Goal: Task Accomplishment & Management: Use online tool/utility

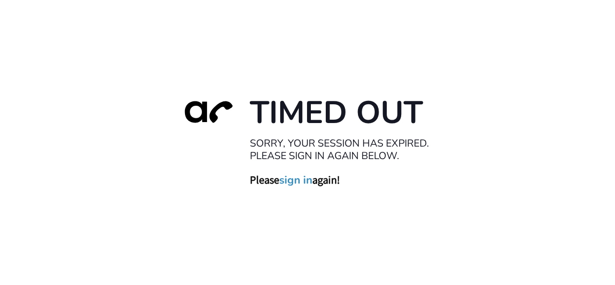
click at [307, 181] on link "sign in" at bounding box center [295, 179] width 33 height 13
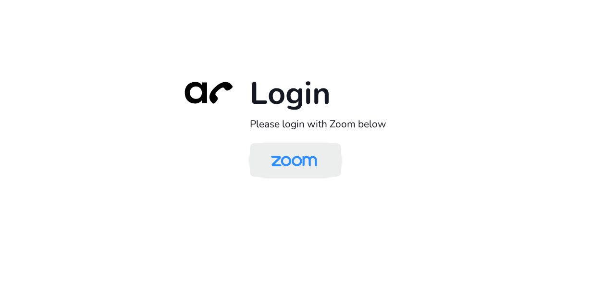
click at [270, 168] on img at bounding box center [294, 160] width 66 height 31
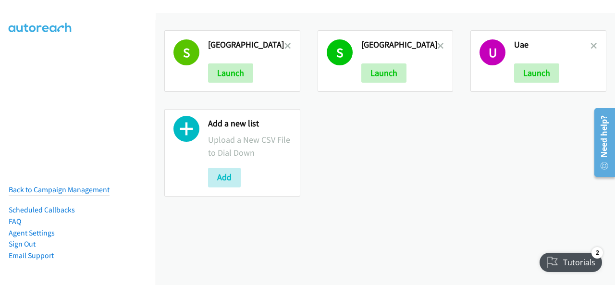
click at [278, 42] on h2 "[GEOGRAPHIC_DATA]" at bounding box center [246, 44] width 76 height 11
click at [284, 43] on icon at bounding box center [287, 46] width 7 height 7
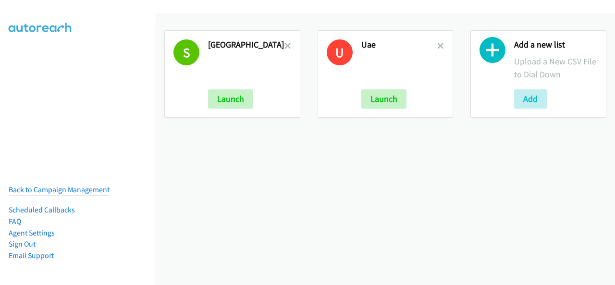
click at [284, 43] on icon at bounding box center [287, 46] width 7 height 7
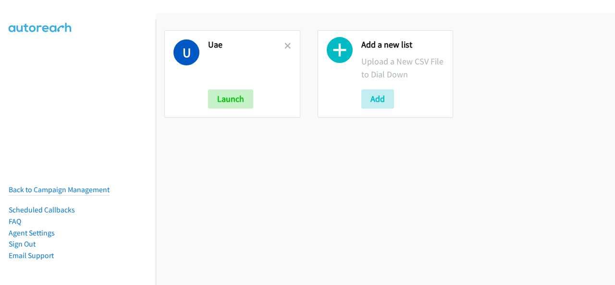
click at [284, 43] on icon at bounding box center [287, 46] width 7 height 7
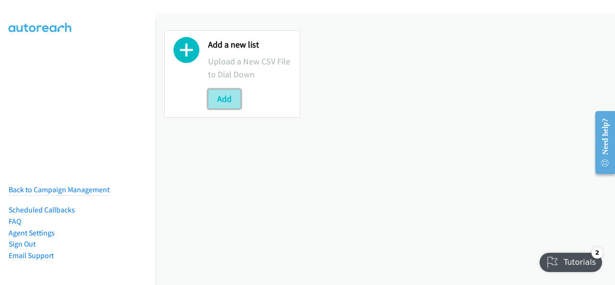
click at [224, 92] on button "Add" at bounding box center [224, 98] width 33 height 19
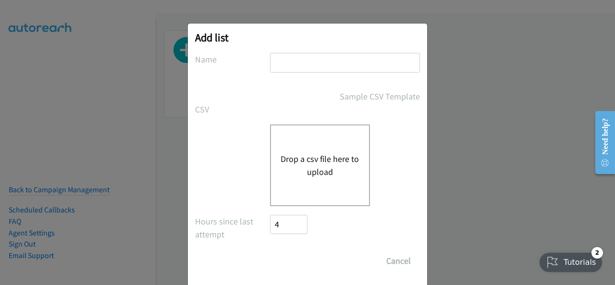
click at [288, 178] on div "Drop a csv file here to upload" at bounding box center [320, 165] width 100 height 82
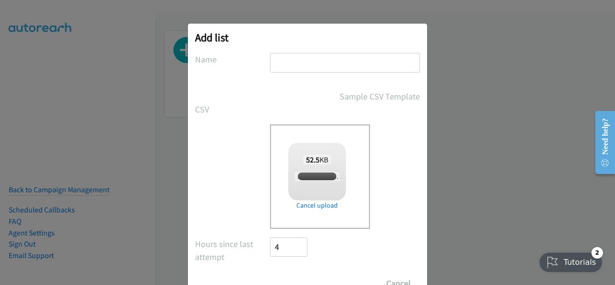
checkbox input "true"
click at [280, 70] on input "text" at bounding box center [345, 63] width 150 height 20
type input "[GEOGRAPHIC_DATA]"
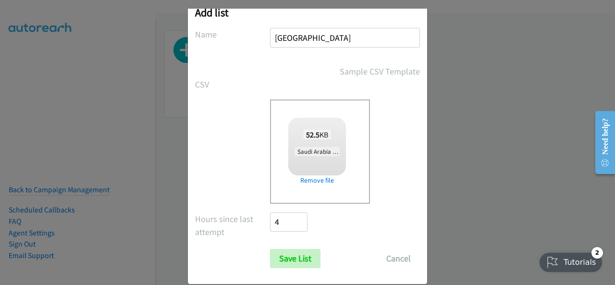
scroll to position [38, 0]
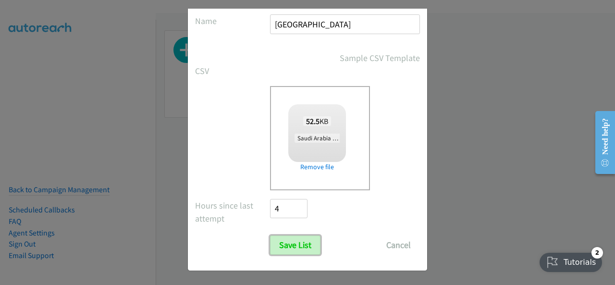
drag, startPoint x: 295, startPoint y: 250, endPoint x: 350, endPoint y: 235, distance: 57.4
click at [295, 250] on input "Save List" at bounding box center [295, 244] width 50 height 19
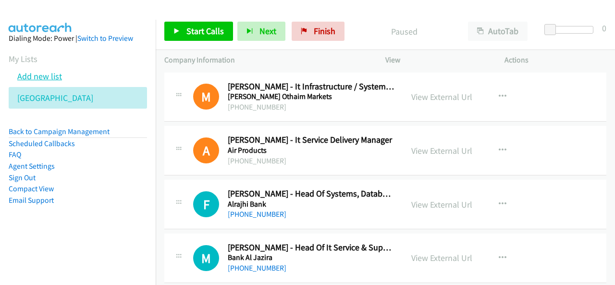
click at [27, 77] on link "Add new list" at bounding box center [39, 76] width 45 height 11
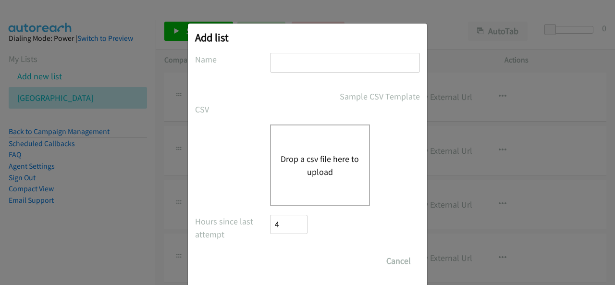
click at [276, 148] on div "Drop a csv file here to upload" at bounding box center [320, 165] width 100 height 82
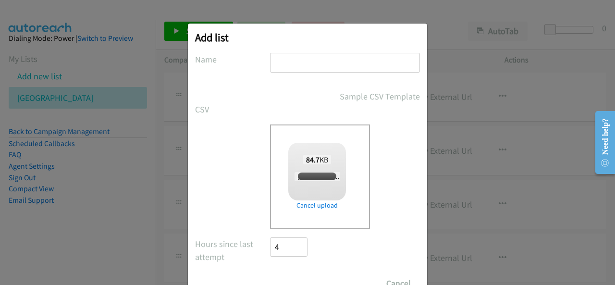
checkbox input "true"
click at [287, 64] on input "text" at bounding box center [345, 63] width 150 height 20
type input "South Africa"
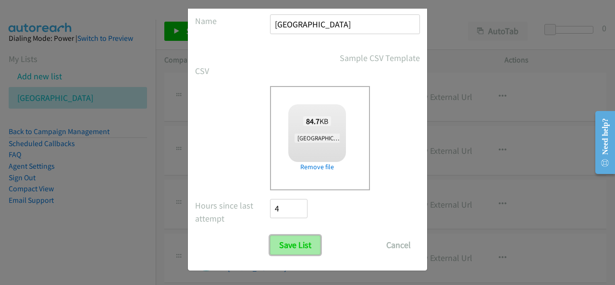
click at [287, 238] on input "Save List" at bounding box center [295, 244] width 50 height 19
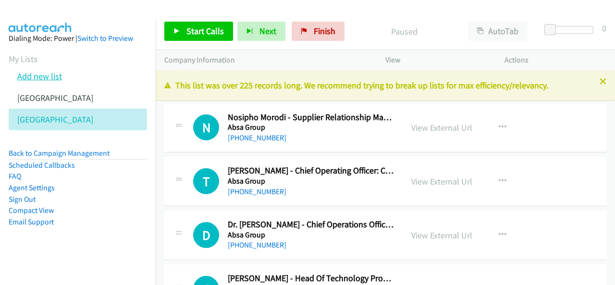
click at [37, 78] on link "Add new list" at bounding box center [39, 76] width 45 height 11
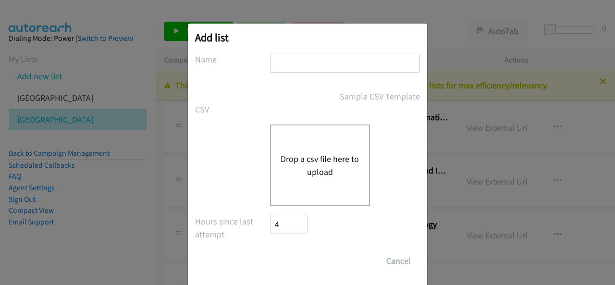
click at [286, 145] on div "Drop a csv file here to upload" at bounding box center [320, 165] width 100 height 82
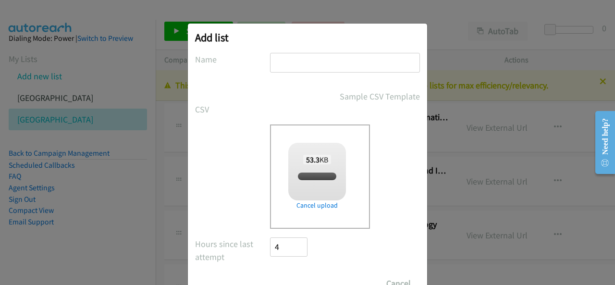
checkbox input "true"
click at [308, 64] on input "text" at bounding box center [345, 63] width 150 height 20
type input "UAE"
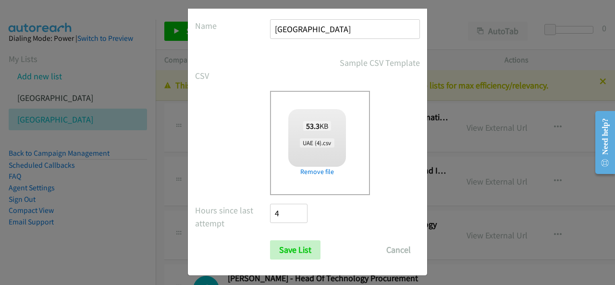
scroll to position [38, 0]
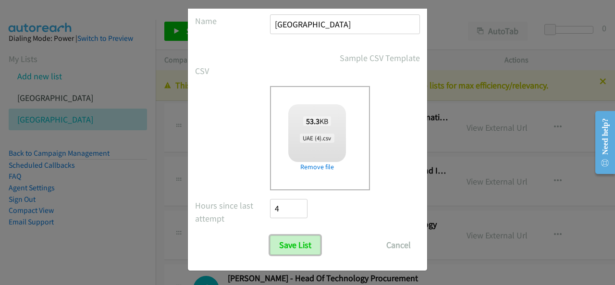
drag, startPoint x: 295, startPoint y: 237, endPoint x: 352, endPoint y: 212, distance: 62.0
click at [295, 237] on input "Save List" at bounding box center [295, 244] width 50 height 19
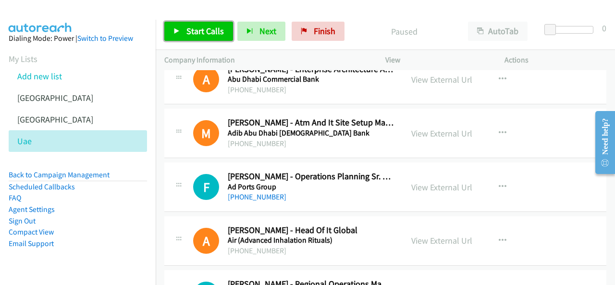
click at [180, 33] on link "Start Calls" at bounding box center [198, 31] width 69 height 19
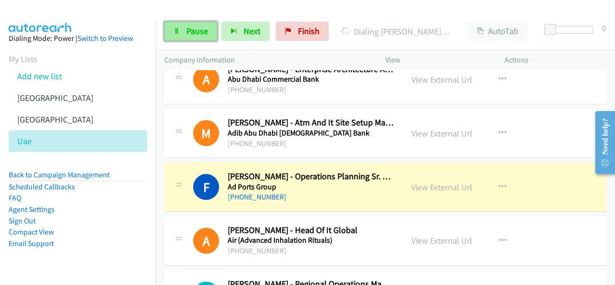
click at [184, 29] on link "Pause" at bounding box center [190, 31] width 53 height 19
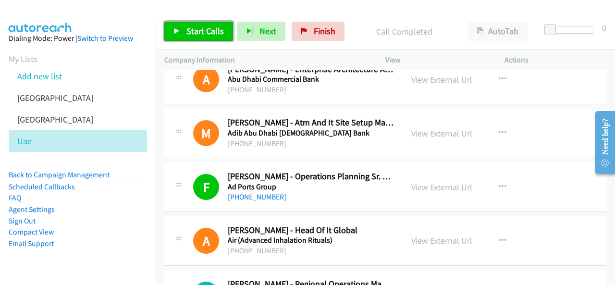
click at [200, 29] on span "Start Calls" at bounding box center [204, 30] width 37 height 11
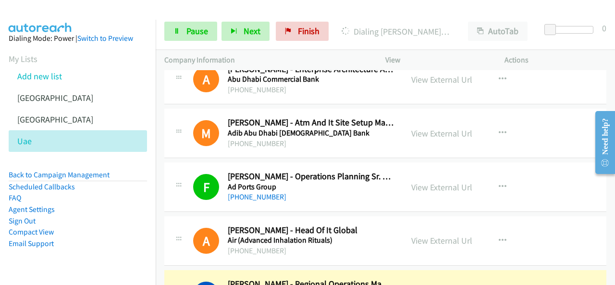
scroll to position [96, 0]
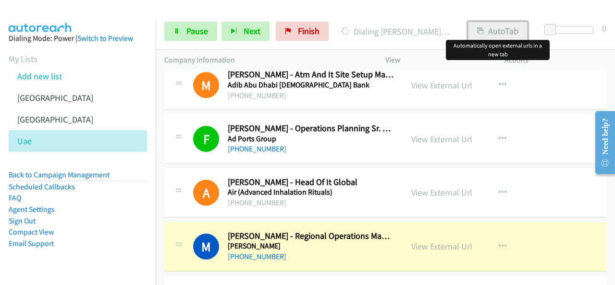
click at [499, 30] on button "AutoTab" at bounding box center [498, 31] width 60 height 19
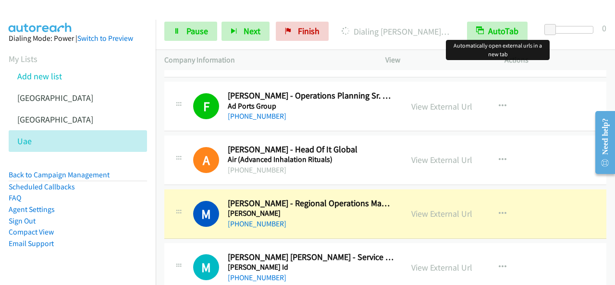
scroll to position [144, 0]
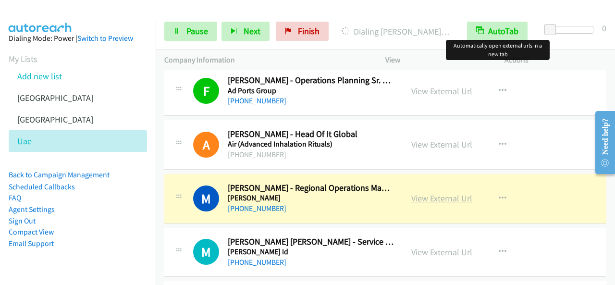
click at [455, 197] on link "View External Url" at bounding box center [441, 198] width 61 height 11
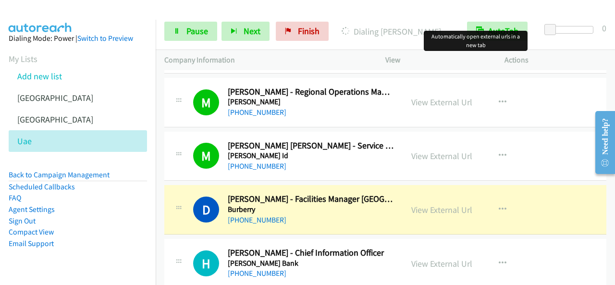
scroll to position [288, 0]
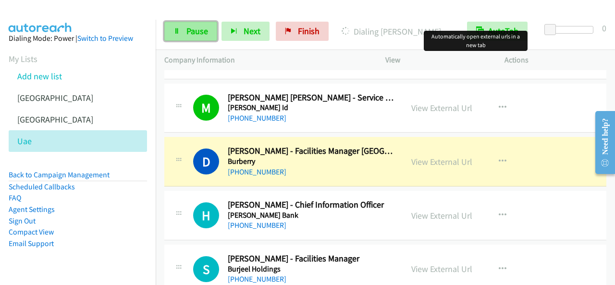
click at [186, 36] on span "Pause" at bounding box center [197, 30] width 22 height 11
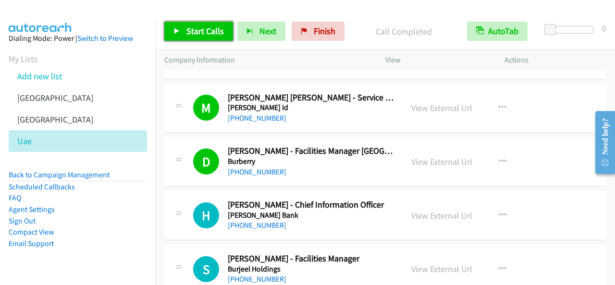
click at [212, 36] on span "Start Calls" at bounding box center [204, 30] width 37 height 11
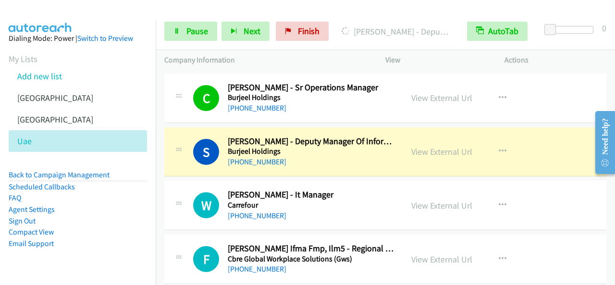
scroll to position [528, 0]
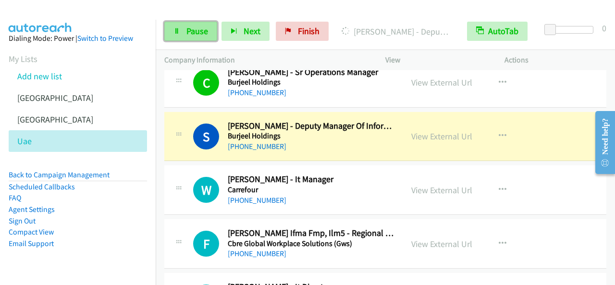
click at [209, 33] on link "Pause" at bounding box center [190, 31] width 53 height 19
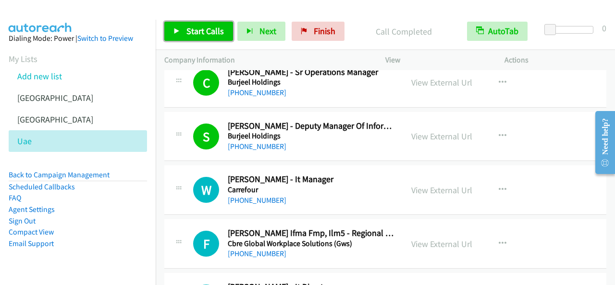
click at [200, 38] on link "Start Calls" at bounding box center [198, 31] width 69 height 19
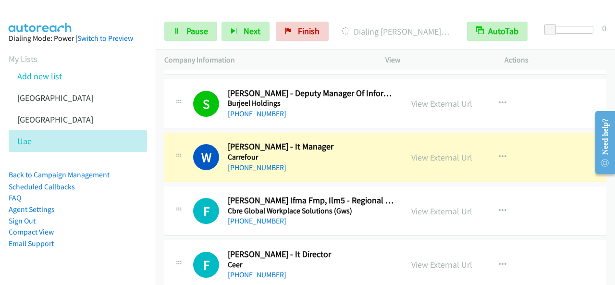
scroll to position [577, 0]
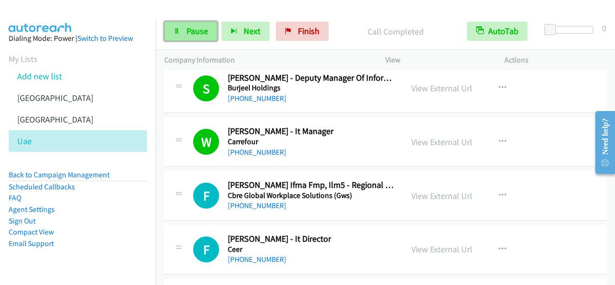
click at [200, 23] on link "Pause" at bounding box center [190, 31] width 53 height 19
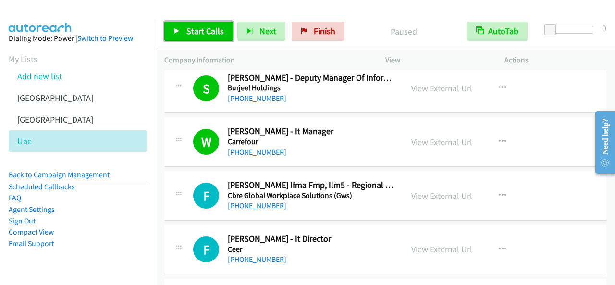
click at [206, 22] on link "Start Calls" at bounding box center [198, 31] width 69 height 19
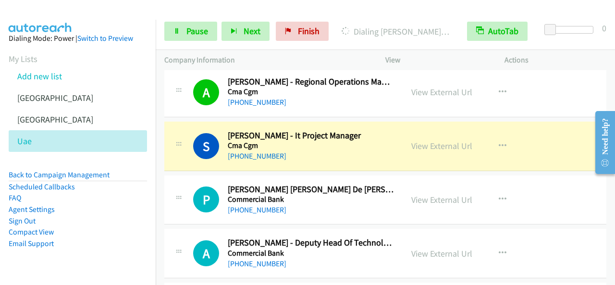
scroll to position [1057, 0]
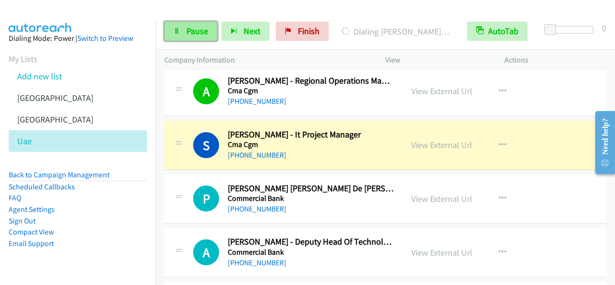
click at [211, 37] on link "Pause" at bounding box center [190, 31] width 53 height 19
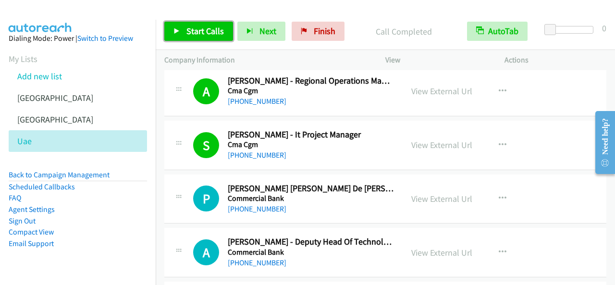
click at [212, 23] on link "Start Calls" at bounding box center [198, 31] width 69 height 19
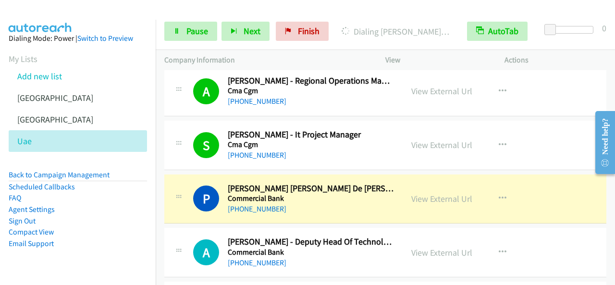
scroll to position [1105, 0]
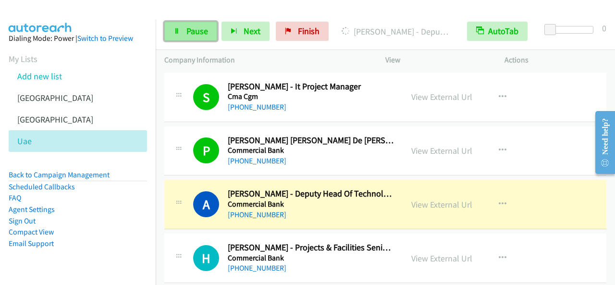
click at [199, 26] on span "Pause" at bounding box center [197, 30] width 22 height 11
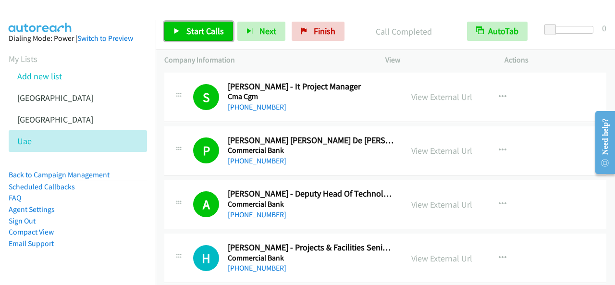
click at [215, 28] on span "Start Calls" at bounding box center [204, 30] width 37 height 11
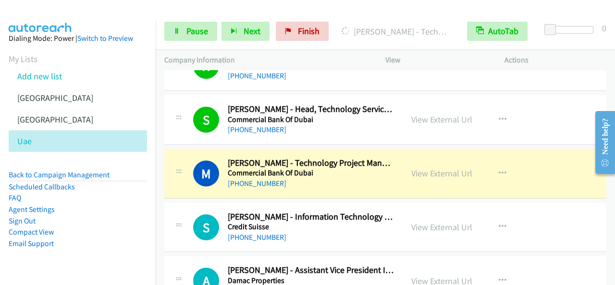
scroll to position [1345, 0]
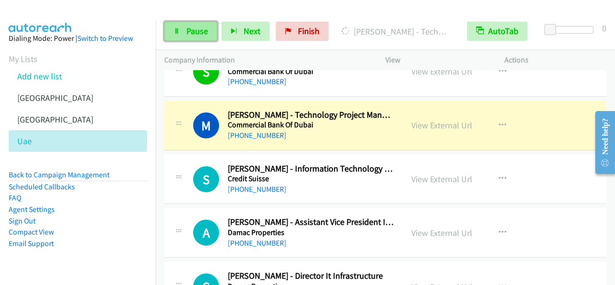
click at [190, 27] on span "Pause" at bounding box center [197, 30] width 22 height 11
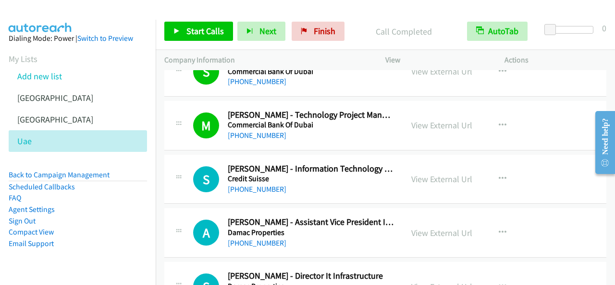
click at [572, 108] on div "M Callback Scheduled Marcus Campbell - Technology Project Manager Commercial Ba…" at bounding box center [385, 125] width 442 height 49
click at [180, 22] on link "Start Calls" at bounding box center [198, 31] width 69 height 19
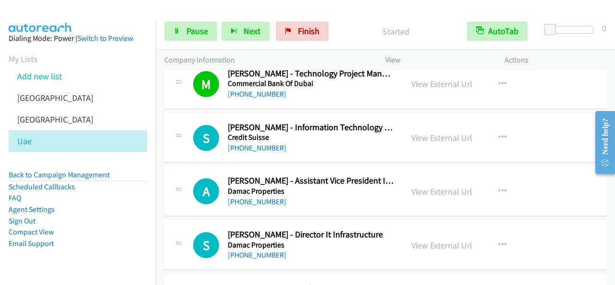
scroll to position [1393, 0]
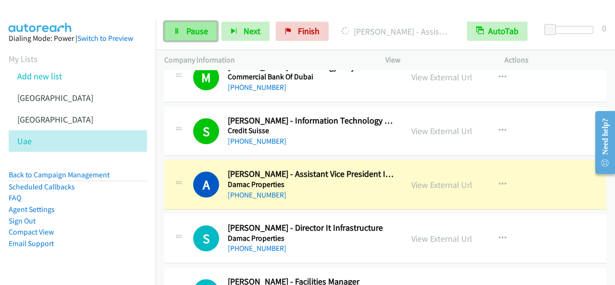
click at [188, 26] on span "Pause" at bounding box center [197, 30] width 22 height 11
